Goal: Task Accomplishment & Management: Manage account settings

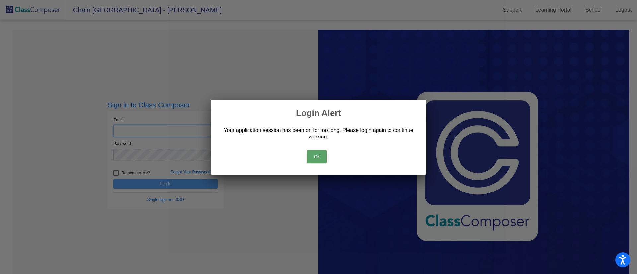
type input "[PERSON_NAME][EMAIL_ADDRESS][DOMAIN_NAME]"
click at [314, 157] on button "Ok" at bounding box center [317, 156] width 20 height 13
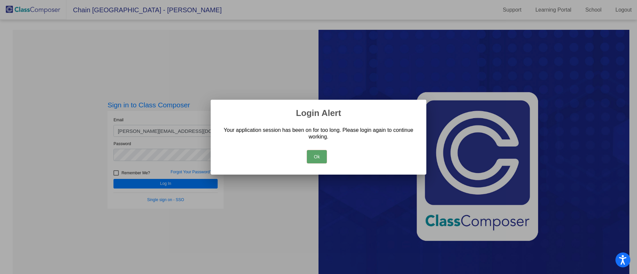
click at [315, 158] on button "Ok" at bounding box center [317, 156] width 20 height 13
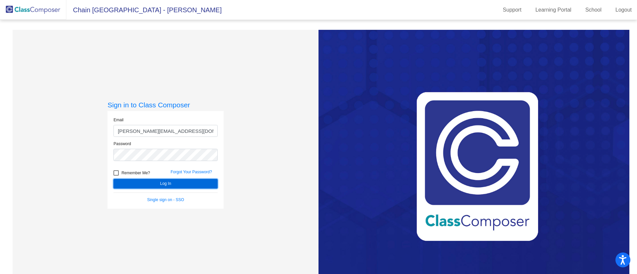
click at [177, 183] on button "Log In" at bounding box center [165, 184] width 104 height 10
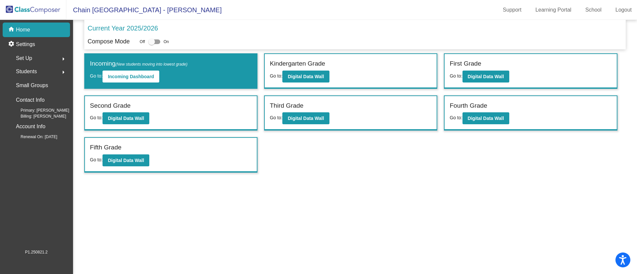
click at [38, 71] on div "Students arrow_right" at bounding box center [38, 71] width 63 height 13
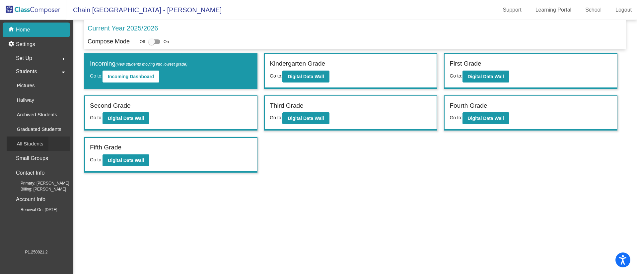
click at [37, 139] on div "All Students" at bounding box center [28, 144] width 42 height 15
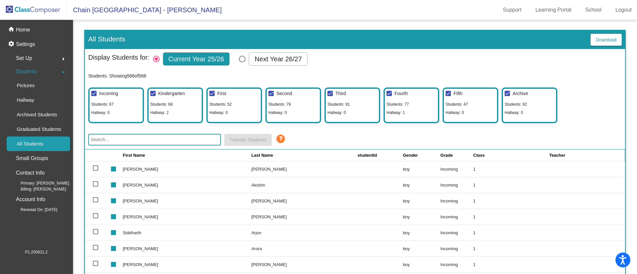
click at [129, 143] on input "text" at bounding box center [154, 140] width 133 height 12
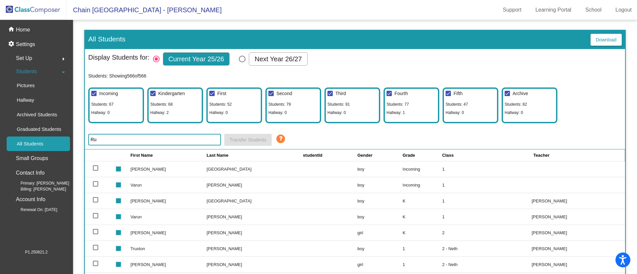
type input "R"
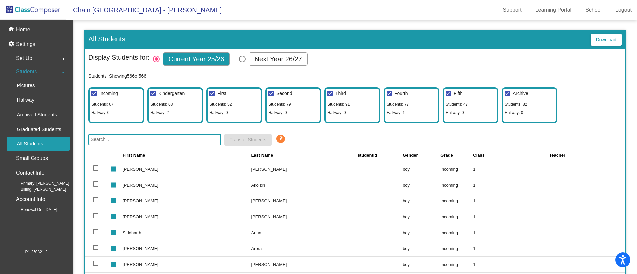
paste input "[PERSON_NAME] D"
type input "[PERSON_NAME] D"
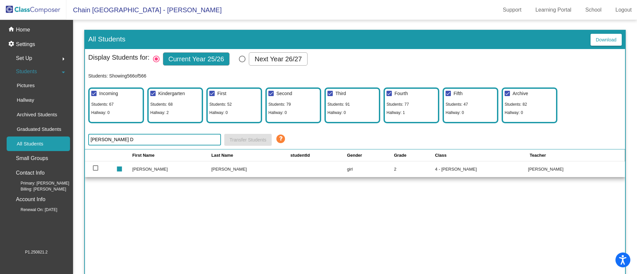
click at [148, 167] on td "[PERSON_NAME]" at bounding box center [171, 169] width 79 height 16
click at [19, 33] on p "Home" at bounding box center [23, 30] width 14 height 8
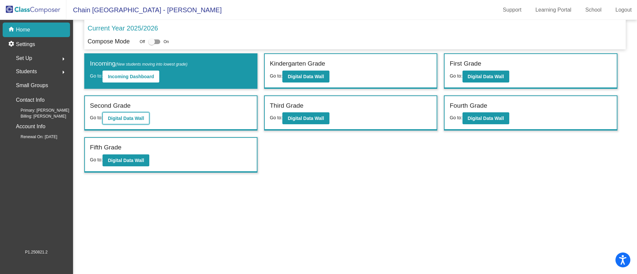
click at [115, 119] on b "Digital Data Wall" at bounding box center [126, 118] width 36 height 5
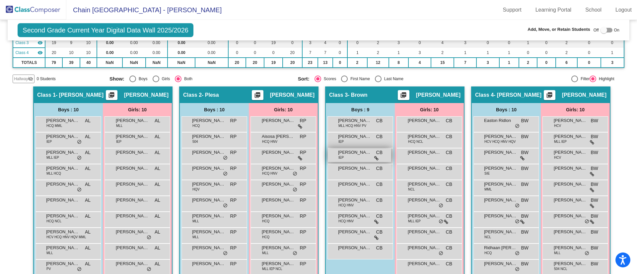
scroll to position [96, 0]
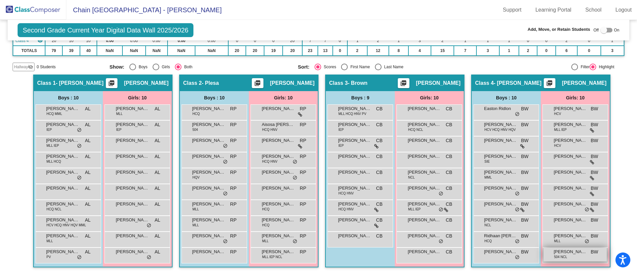
click at [565, 256] on span "504 NCL" at bounding box center [560, 257] width 13 height 5
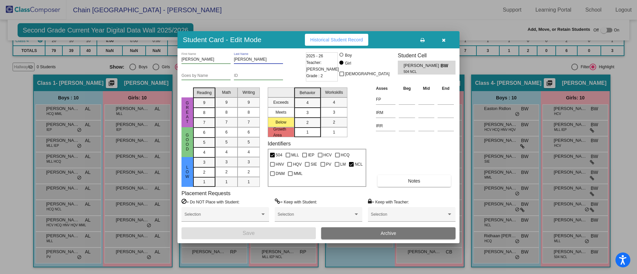
drag, startPoint x: 254, startPoint y: 61, endPoint x: 224, endPoint y: 57, distance: 30.2
click at [224, 57] on div "[PERSON_NAME] First Name [PERSON_NAME] Last Name" at bounding box center [243, 60] width 123 height 16
drag, startPoint x: 238, startPoint y: 57, endPoint x: 223, endPoint y: 65, distance: 17.5
click at [223, 65] on div "[PERSON_NAME] First Name" at bounding box center [206, 60] width 49 height 16
drag, startPoint x: 253, startPoint y: 58, endPoint x: 222, endPoint y: 62, distance: 31.1
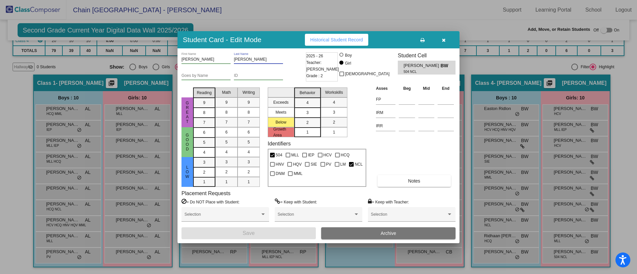
click at [222, 62] on div "[PERSON_NAME] First Name [PERSON_NAME] Last Name" at bounding box center [243, 60] width 123 height 16
